Goal: Obtain resource: Obtain resource

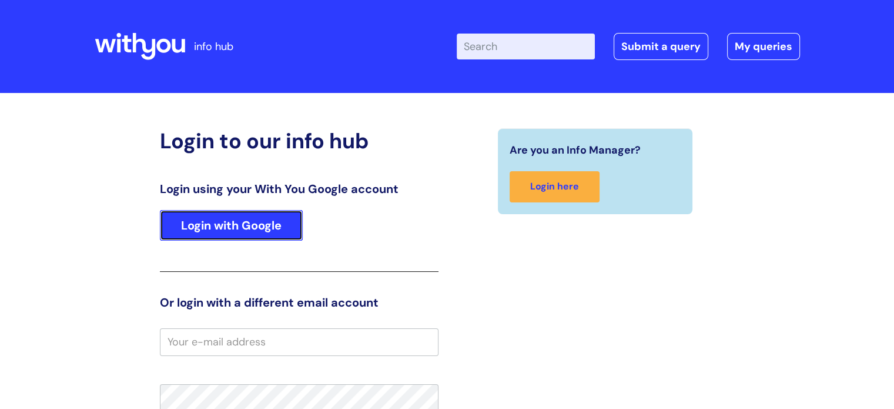
click at [248, 217] on link "Login with Google" at bounding box center [231, 225] width 143 height 31
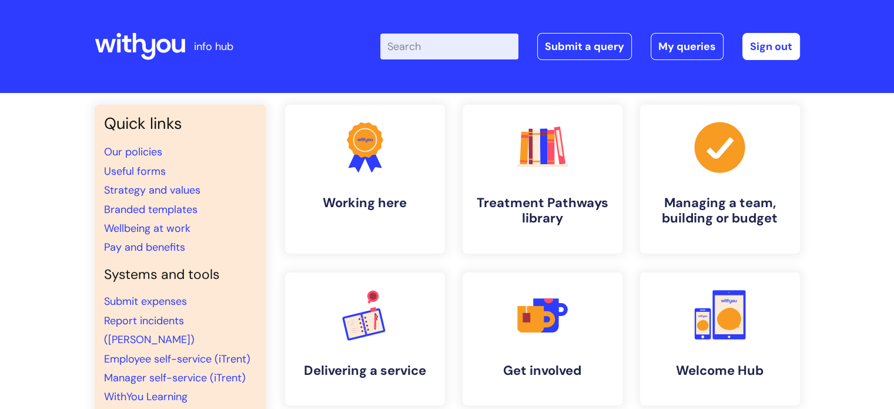
click at [437, 41] on input "Enter your search term here..." at bounding box center [449, 47] width 138 height 26
type input "toil"
click button "Search" at bounding box center [0, 0] width 0 height 0
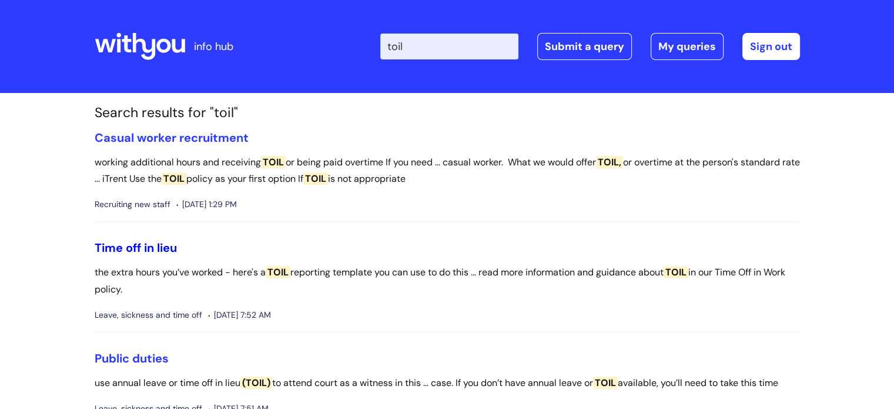
click at [171, 243] on link "Time off in lieu" at bounding box center [136, 247] width 82 height 15
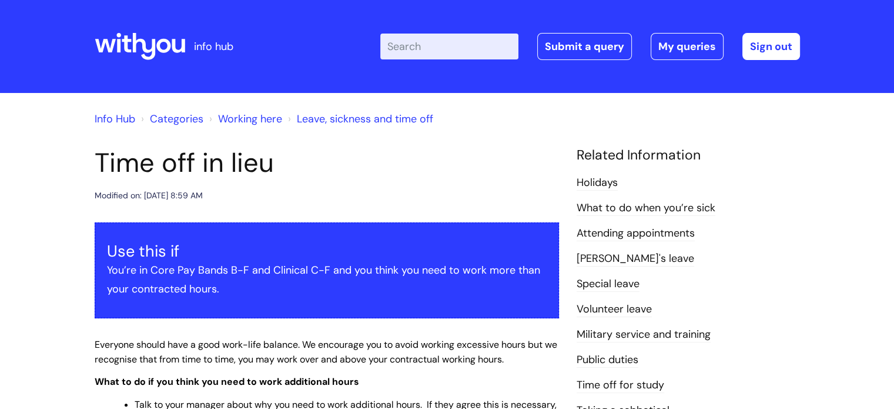
scroll to position [357, 0]
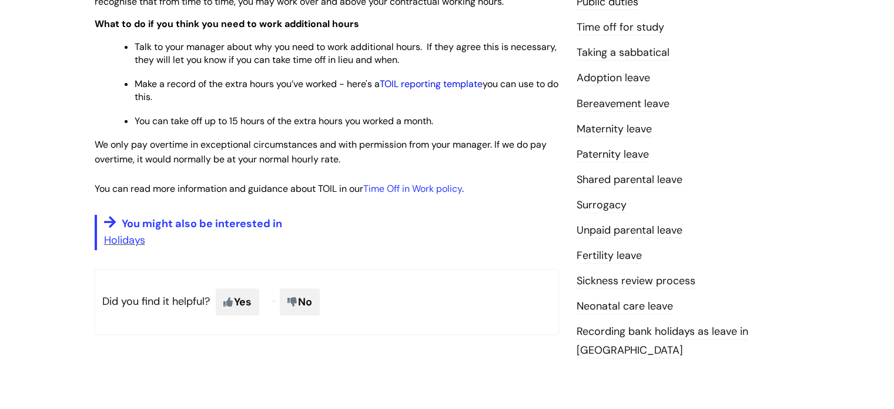
click at [456, 86] on link "TOIL reporting template" at bounding box center [431, 84] width 103 height 12
